Goal: Task Accomplishment & Management: Complete application form

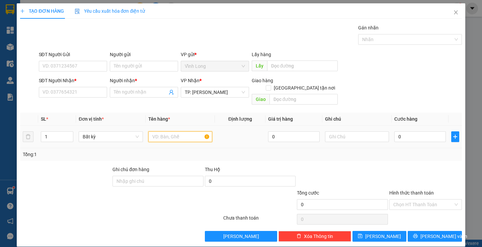
click at [172, 131] on input "text" at bounding box center [180, 136] width 64 height 11
type input "THÙNG CÓ GÓI"
type input "THƯ"
type input "4"
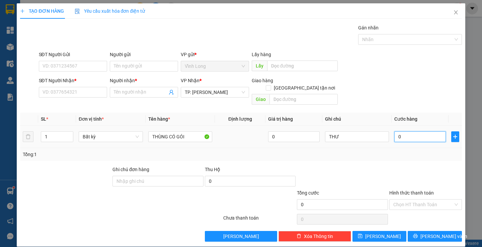
type input "4"
type input "40"
type input "40.000"
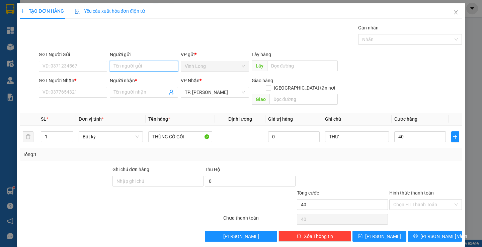
type input "40.000"
drag, startPoint x: 130, startPoint y: 65, endPoint x: 162, endPoint y: 83, distance: 36.4
click at [132, 67] on input "Người gửi" at bounding box center [144, 66] width 68 height 11
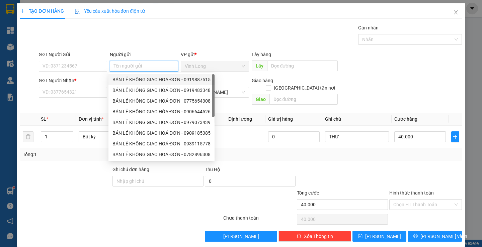
click at [147, 78] on div "BÁN LẺ KHÔNG GIAO HOÁ ĐƠN - 0919887515" at bounding box center [161, 79] width 98 height 7
type input "0919887515"
type input "BÁN LẺ KHÔNG GIAO HOÁ ĐƠN"
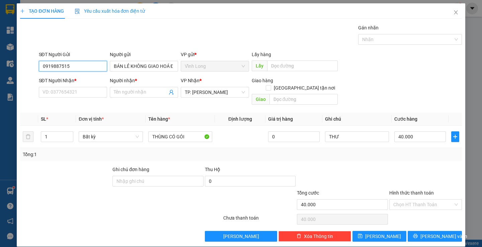
click at [78, 70] on input "0919887515" at bounding box center [73, 66] width 68 height 11
click at [60, 92] on input "SĐT Người Nhận *" at bounding box center [73, 92] width 68 height 11
click at [77, 93] on input "SĐT Người Nhận *" at bounding box center [73, 92] width 68 height 11
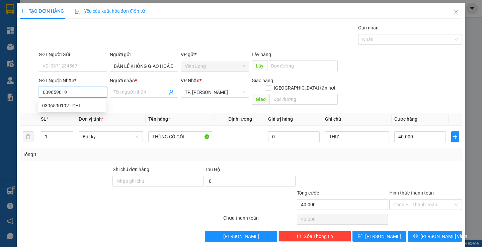
type input "0396590192"
click at [78, 105] on div "0396590192 - CHI" at bounding box center [72, 105] width 60 height 7
type input "CHI"
type input "0396590192"
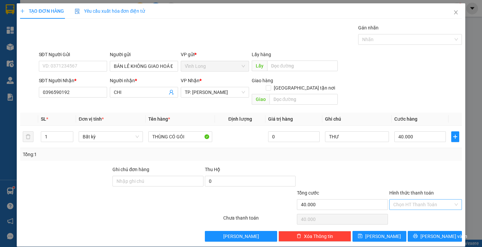
click at [409, 200] on input "Hình thức thanh toán" at bounding box center [423, 205] width 60 height 10
drag, startPoint x: 411, startPoint y: 209, endPoint x: 405, endPoint y: 203, distance: 7.8
click at [410, 209] on div "Tại văn phòng" at bounding box center [421, 210] width 64 height 7
type input "0"
drag, startPoint x: 420, startPoint y: 227, endPoint x: 335, endPoint y: 195, distance: 90.2
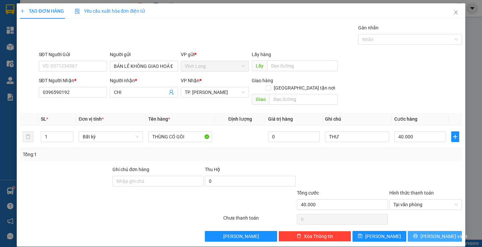
click at [418, 234] on icon "printer" at bounding box center [415, 236] width 5 height 5
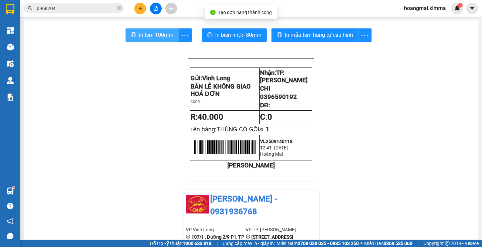
click at [156, 28] on button "In tem 100mm" at bounding box center [151, 34] width 53 height 13
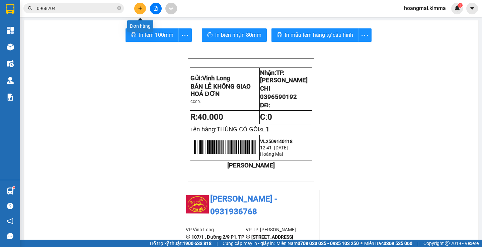
click at [141, 7] on icon "plus" at bounding box center [140, 8] width 5 height 5
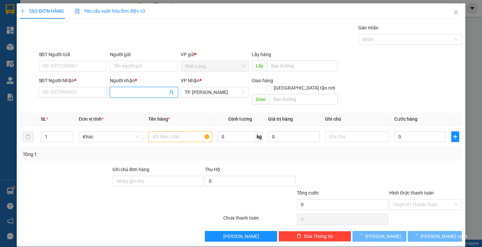
click at [134, 92] on input "Người nhận *" at bounding box center [141, 92] width 54 height 7
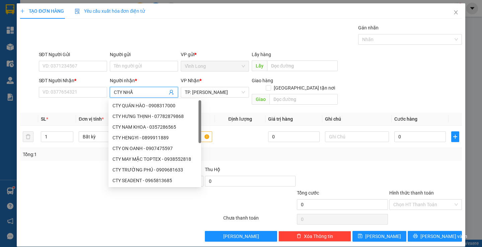
type input "CTY NHẤT"
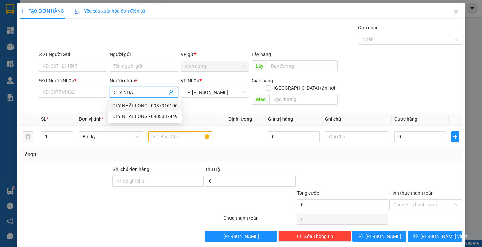
click at [141, 103] on div "CTY NHẤT LONG - 0937916106" at bounding box center [144, 105] width 65 height 7
type input "0937916106"
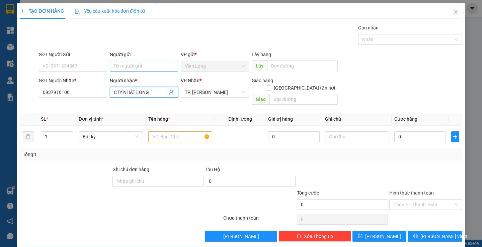
type input "CTY NHẤT LONG"
click at [129, 63] on input "Người gửi" at bounding box center [144, 66] width 68 height 11
type input "BÁN"
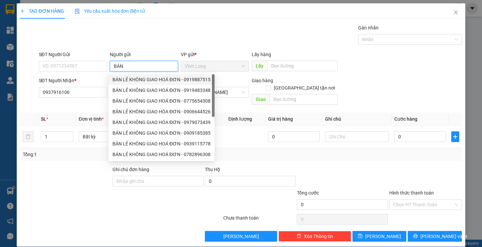
click at [129, 76] on div "BÁN LẺ KHÔNG GIAO HOÁ ĐƠN - 0919887515" at bounding box center [161, 79] width 106 height 11
type input "0919887515"
type input "BÁN LẺ KHÔNG GIAO HOÁ ĐƠN"
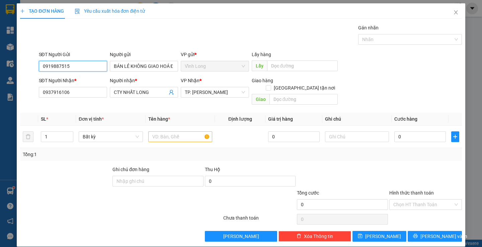
click at [99, 69] on input "0919887515" at bounding box center [73, 66] width 68 height 11
click at [175, 131] on input "text" at bounding box center [180, 136] width 64 height 11
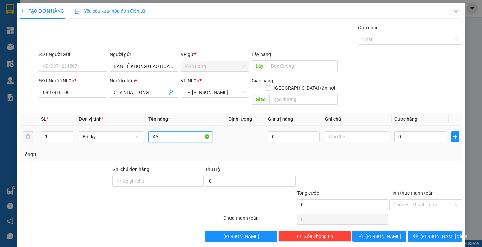
type input "X"
type input "XẤP"
type input "THƯ"
type input "2"
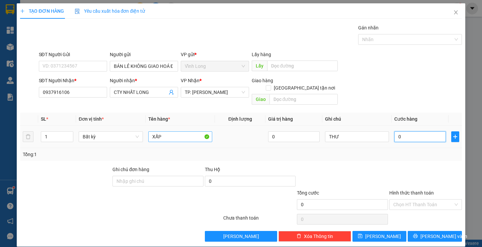
type input "2"
type input "20"
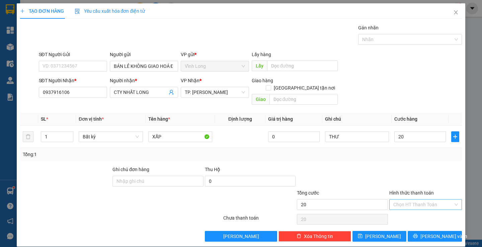
type input "20.000"
click at [423, 200] on input "Hình thức thanh toán" at bounding box center [423, 205] width 60 height 10
click at [420, 207] on div "Tại văn phòng" at bounding box center [421, 210] width 72 height 11
type input "0"
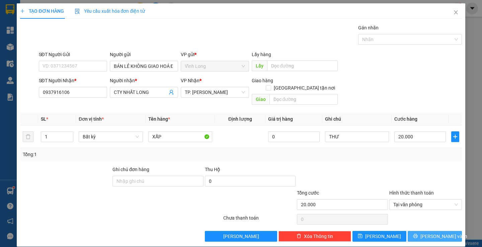
click at [428, 233] on span "[PERSON_NAME] và In" at bounding box center [443, 236] width 47 height 7
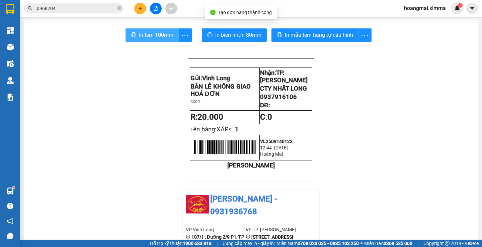
click at [165, 34] on span "In tem 100mm" at bounding box center [156, 35] width 34 height 8
